Goal: Information Seeking & Learning: Learn about a topic

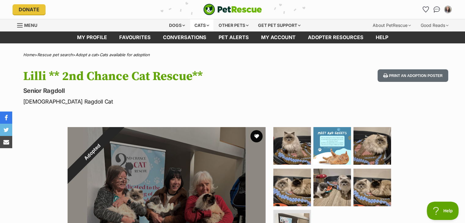
click at [199, 24] on div "Cats" at bounding box center [201, 25] width 23 height 12
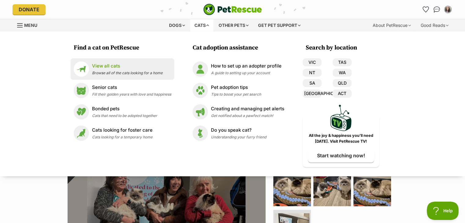
click at [106, 66] on p "View all cats" at bounding box center [127, 66] width 71 height 7
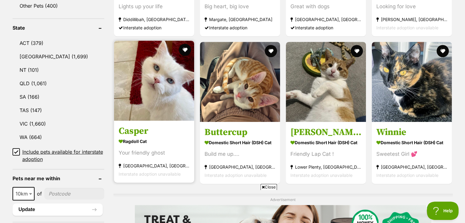
click at [155, 99] on img at bounding box center [154, 81] width 80 height 80
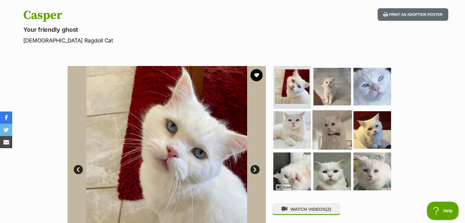
click at [331, 138] on img at bounding box center [331, 129] width 39 height 39
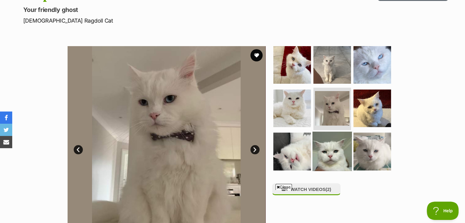
scroll to position [92, 0]
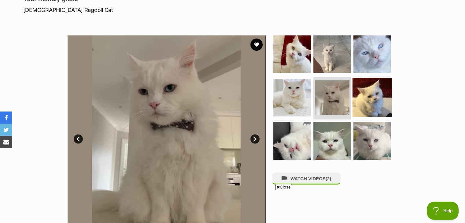
click at [369, 107] on img at bounding box center [372, 97] width 39 height 39
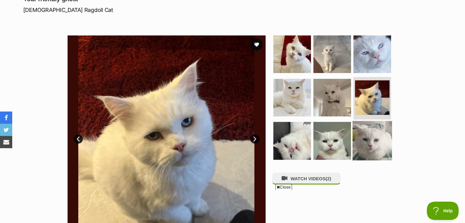
click at [366, 147] on img at bounding box center [372, 140] width 39 height 39
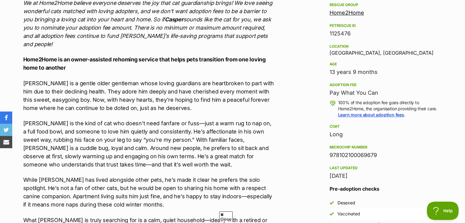
scroll to position [0, 0]
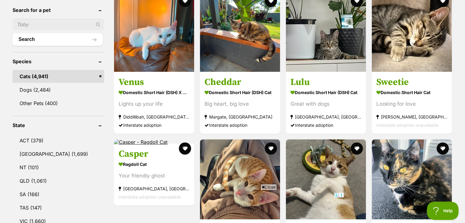
scroll to position [241, 0]
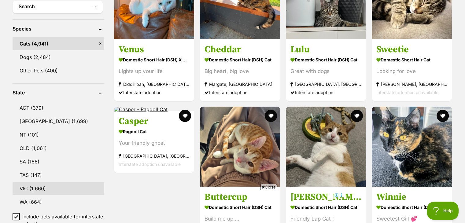
click at [24, 186] on link "VIC (1,660)" at bounding box center [59, 188] width 92 height 13
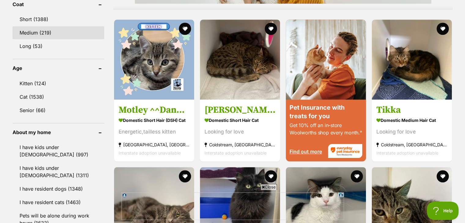
scroll to position [611, 0]
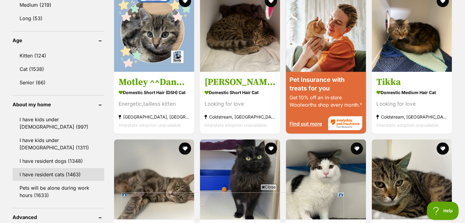
click at [46, 172] on link "I have resident cats (1463)" at bounding box center [59, 174] width 92 height 13
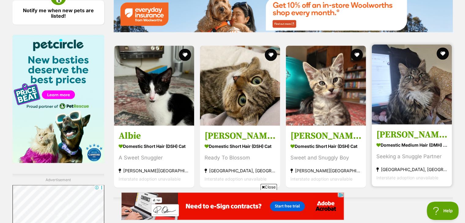
click at [414, 94] on img at bounding box center [412, 84] width 80 height 80
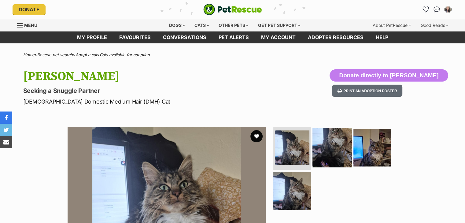
click at [337, 142] on img at bounding box center [331, 147] width 39 height 39
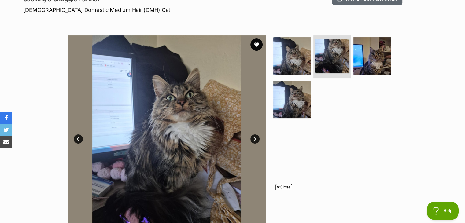
click at [277, 187] on icon at bounding box center [278, 187] width 3 height 4
click at [364, 61] on img at bounding box center [372, 55] width 39 height 39
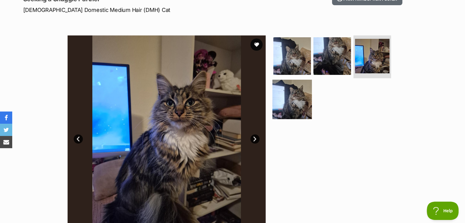
click at [300, 103] on img at bounding box center [291, 98] width 39 height 39
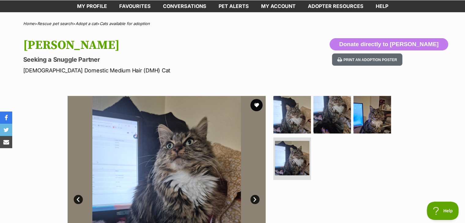
scroll to position [31, 0]
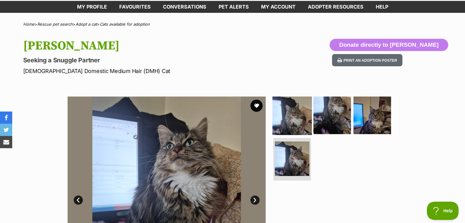
click at [293, 118] on img at bounding box center [291, 115] width 39 height 39
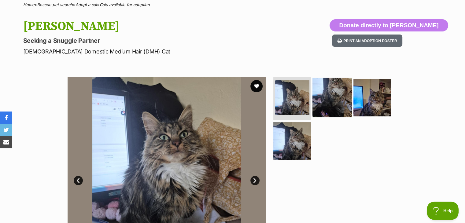
scroll to position [92, 0]
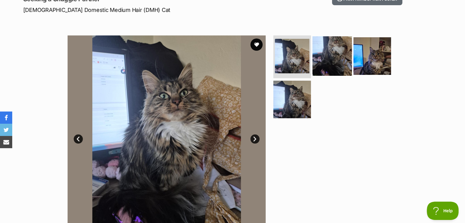
click at [328, 66] on img at bounding box center [331, 55] width 39 height 39
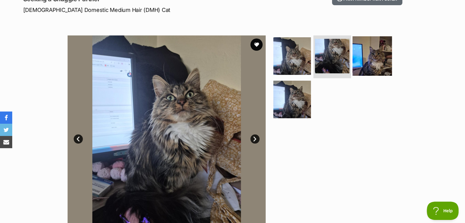
click at [375, 58] on img at bounding box center [372, 55] width 39 height 39
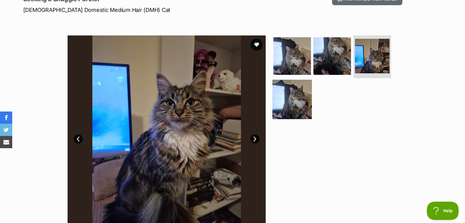
click at [289, 104] on img at bounding box center [291, 98] width 39 height 39
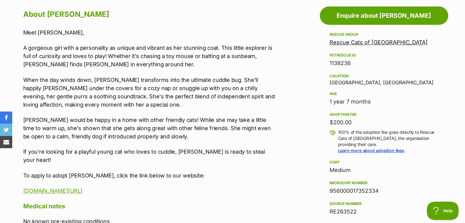
scroll to position [306, 0]
